Goal: Information Seeking & Learning: Learn about a topic

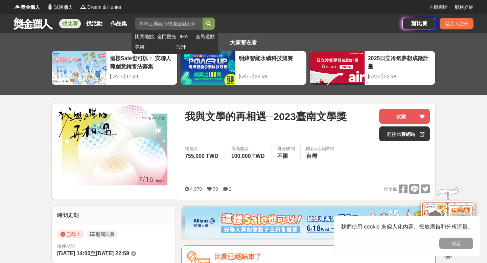
click at [196, 27] on input "search" at bounding box center [169, 24] width 68 height 12
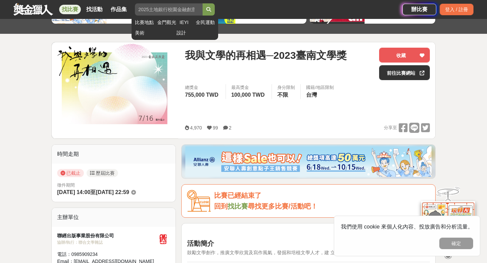
scroll to position [65, 0]
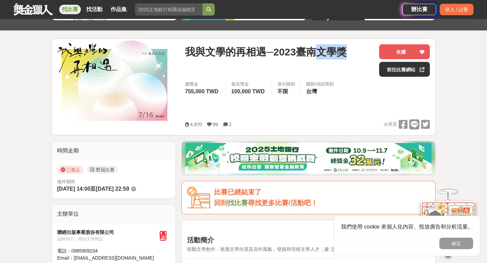
drag, startPoint x: 347, startPoint y: 52, endPoint x: 315, endPoint y: 51, distance: 32.1
click at [315, 51] on div "我與文學的再相遇─2023臺南文學獎" at bounding box center [279, 51] width 189 height 15
copy span "文學獎"
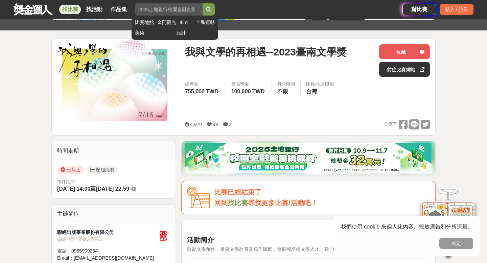
click at [190, 8] on input "search" at bounding box center [169, 9] width 68 height 12
paste input "文學獎"
type input "文學獎"
click at [203, 3] on button "submit" at bounding box center [209, 9] width 12 height 12
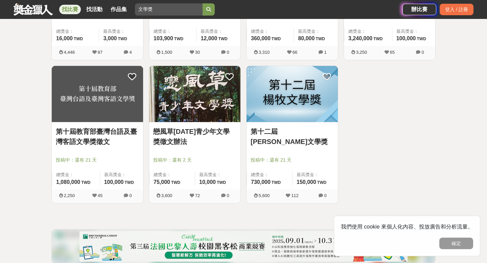
scroll to position [223, 0]
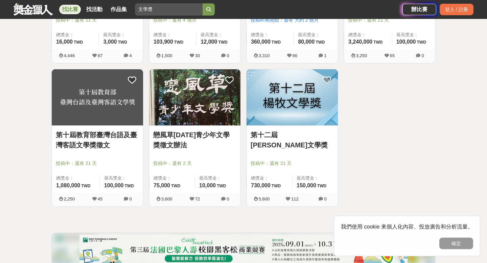
click at [120, 125] on img at bounding box center [97, 97] width 91 height 56
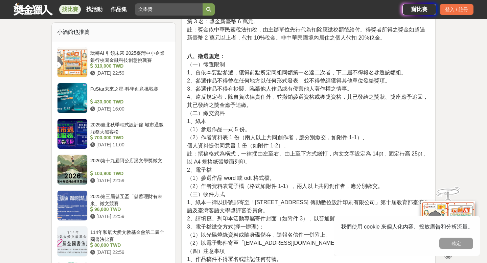
scroll to position [1042, 0]
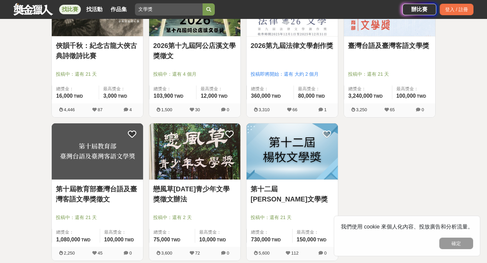
scroll to position [164, 0]
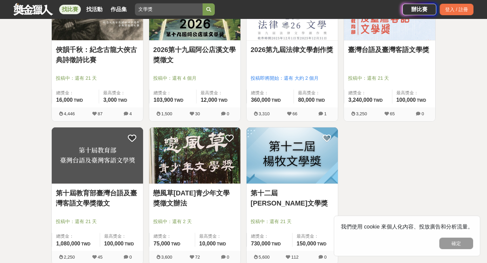
click at [281, 167] on img at bounding box center [292, 156] width 91 height 56
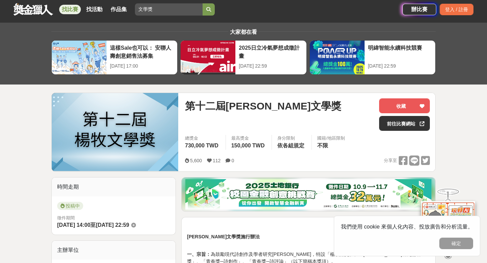
scroll to position [33, 0]
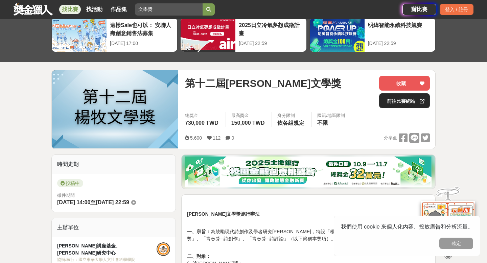
click at [387, 99] on link "前往比賽網站" at bounding box center [404, 100] width 51 height 15
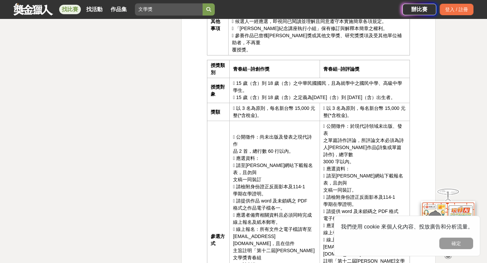
scroll to position [1128, 0]
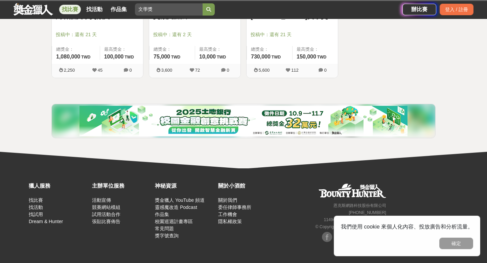
scroll to position [164, 0]
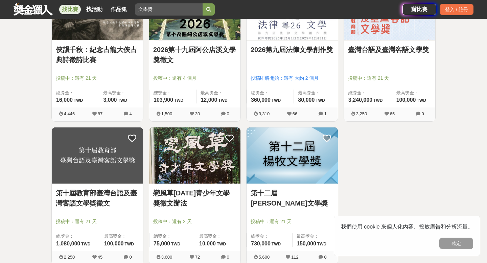
click at [189, 161] on img at bounding box center [194, 156] width 91 height 56
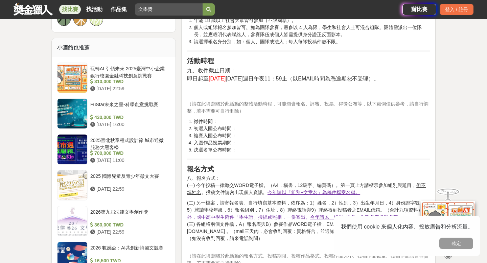
scroll to position [525, 0]
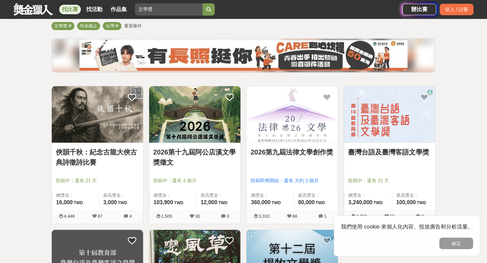
scroll to position [38, 0]
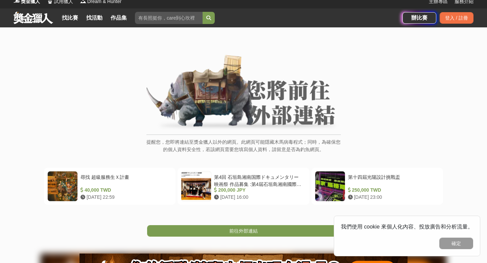
click at [128, 12] on div "找比賽 找活動 作品集" at bounding box center [95, 17] width 73 height 19
click at [68, 17] on link "找比賽" at bounding box center [70, 17] width 22 height 9
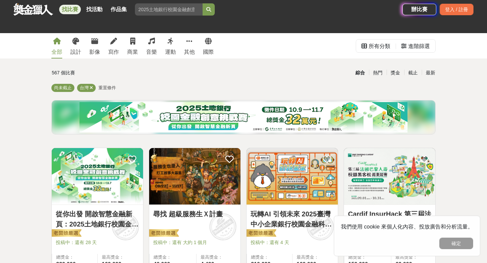
scroll to position [23, 0]
